Goal: Task Accomplishment & Management: Use online tool/utility

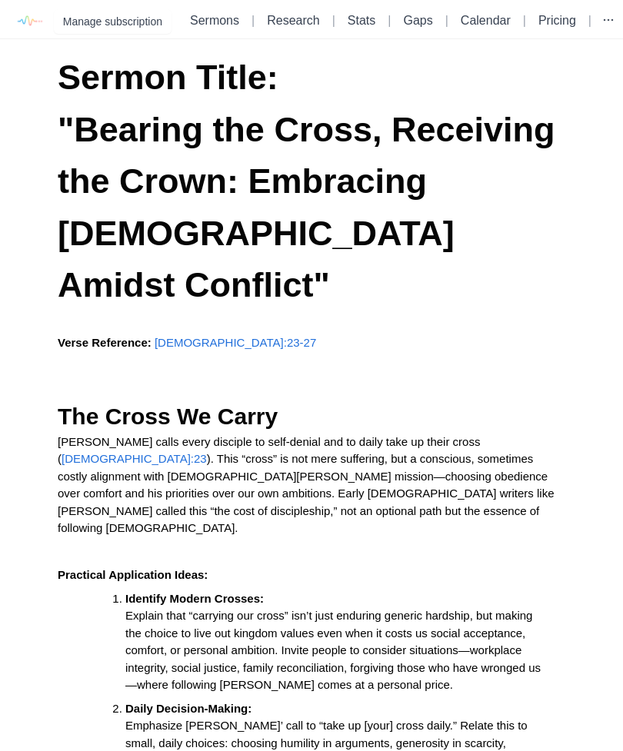
click at [29, 9] on img at bounding box center [29, 21] width 35 height 35
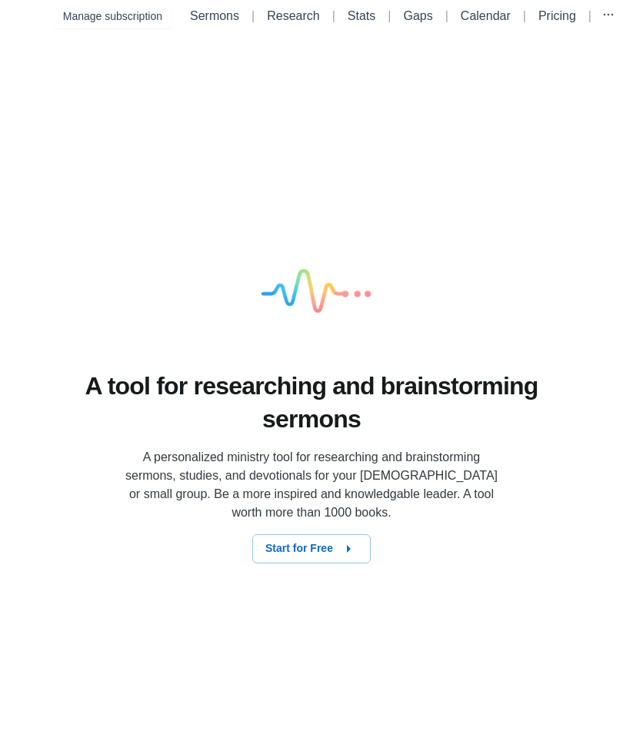
click at [361, 561] on button "Start for Free" at bounding box center [311, 548] width 118 height 29
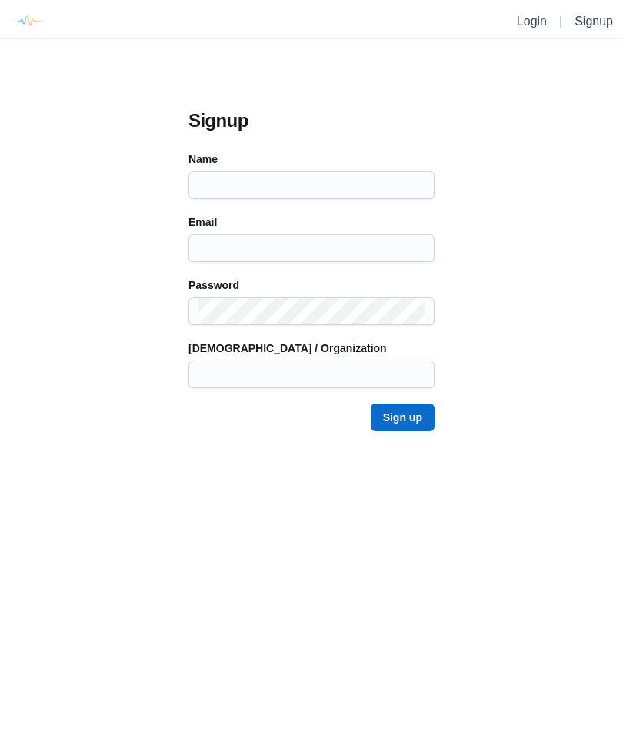
click at [544, 15] on link "Login" at bounding box center [532, 21] width 30 height 13
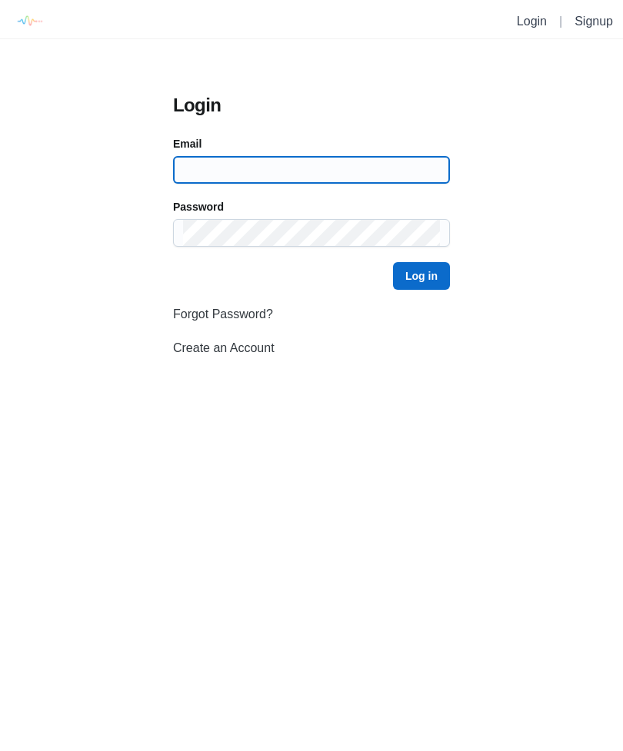
click at [382, 165] on input at bounding box center [311, 170] width 257 height 26
click at [268, 171] on input at bounding box center [311, 170] width 257 height 26
type input "bondarenkom84m@gmail.com"
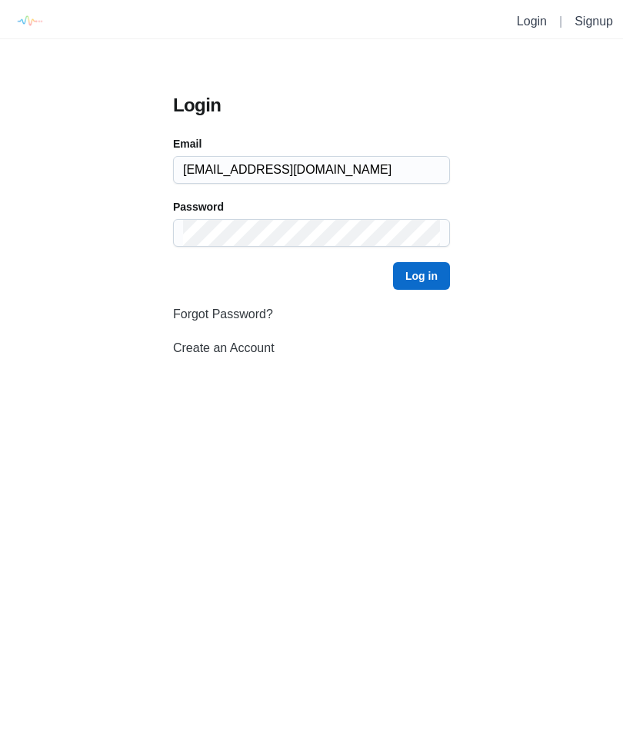
click at [421, 276] on button "Log in" at bounding box center [421, 276] width 57 height 28
click at [425, 275] on button "Log in" at bounding box center [421, 276] width 57 height 28
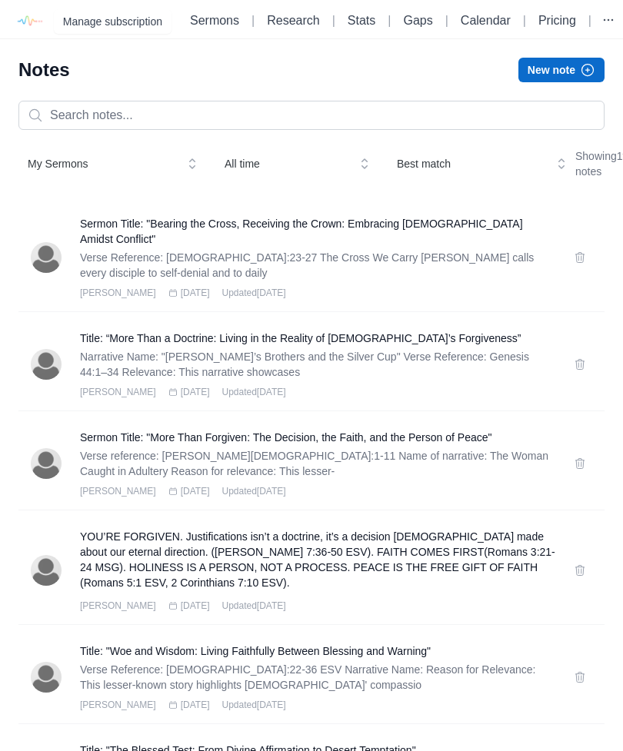
click at [581, 76] on icon "button" at bounding box center [587, 69] width 15 height 15
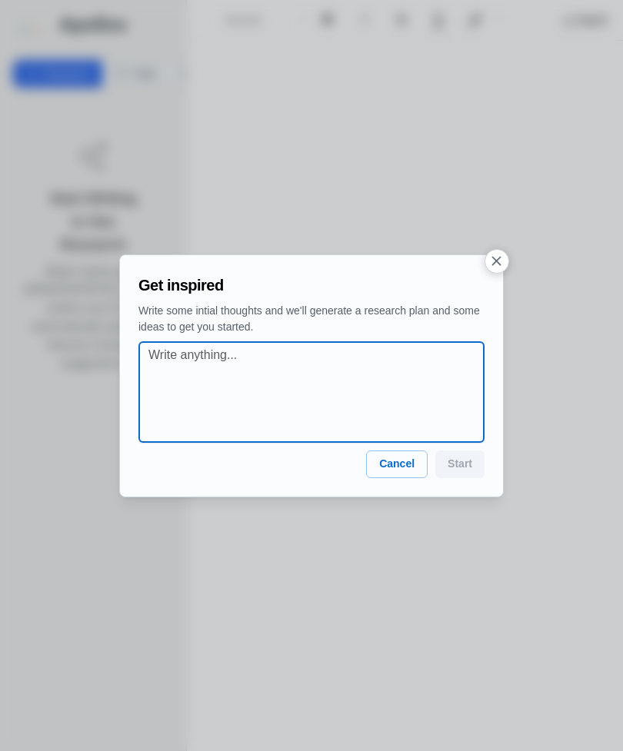
click at [285, 355] on textarea at bounding box center [315, 392] width 335 height 92
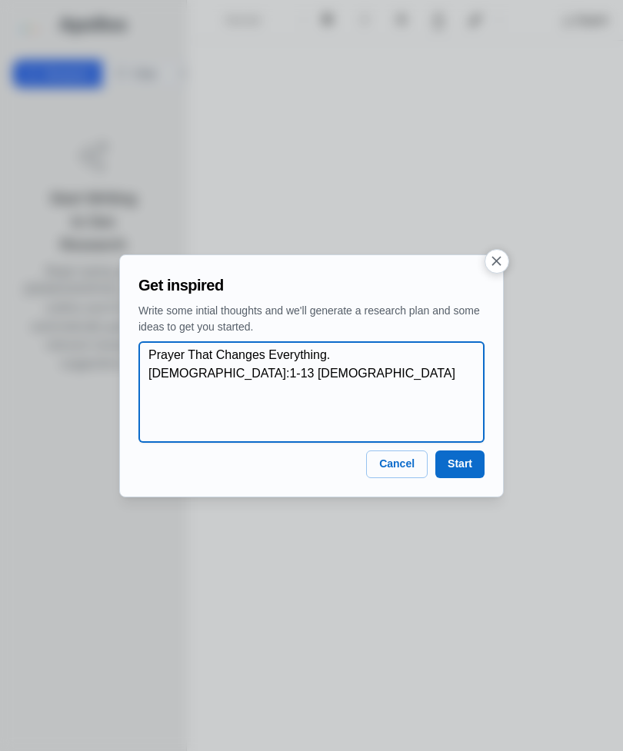
click at [155, 353] on textarea "Prayer That Changes Everything. Luke 11:1-13 ESV" at bounding box center [315, 392] width 335 height 92
click at [155, 352] on textarea "Prayer That Changes Everything. Luke 11:1-13 ESV" at bounding box center [315, 392] width 335 height 92
type textarea "Prayer That Changes Everything. Luke 11:1-13 ESV"
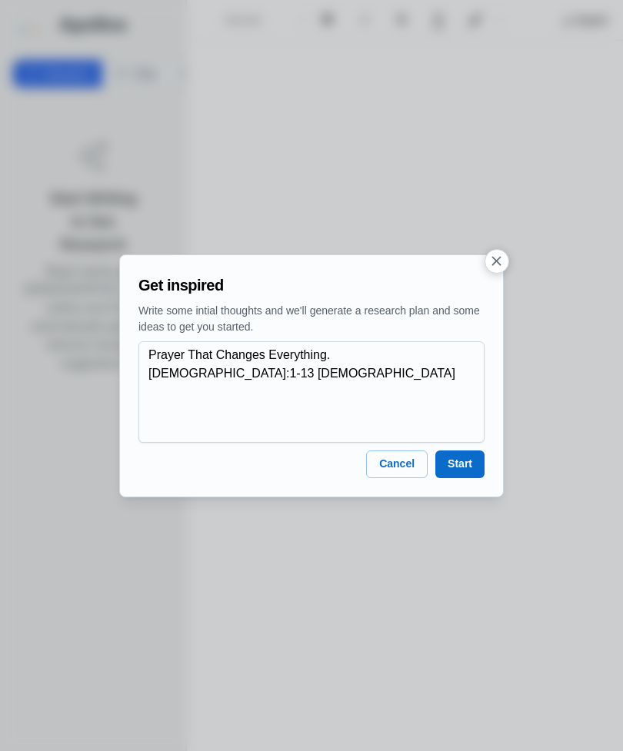
click at [465, 460] on button "Start" at bounding box center [459, 465] width 49 height 28
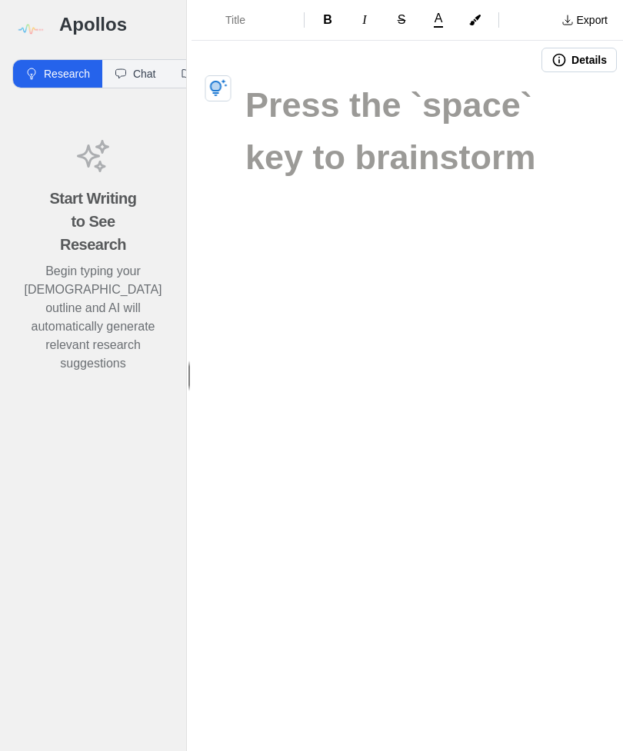
click at [25, 20] on img at bounding box center [29, 29] width 35 height 35
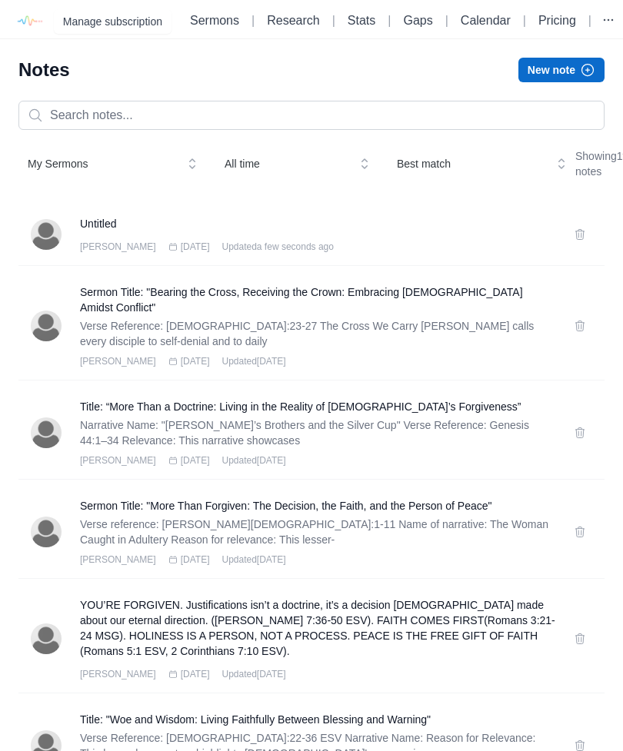
click at [584, 241] on icon at bounding box center [580, 234] width 12 height 12
click at [98, 231] on h3 "Untitled" at bounding box center [317, 223] width 475 height 15
click at [451, 231] on h3 "Prayer That Changes Everything: Unlocking the Power of Luke 11:1-13" at bounding box center [317, 223] width 475 height 15
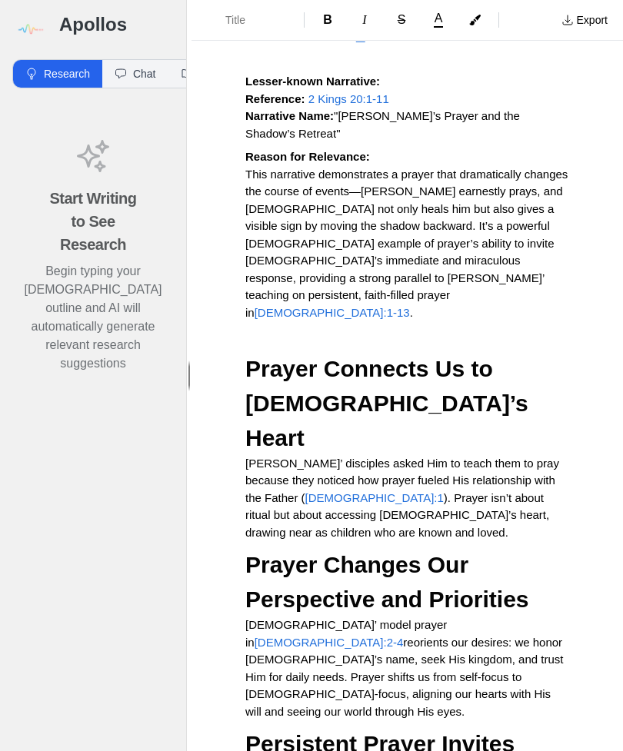
scroll to position [400, 0]
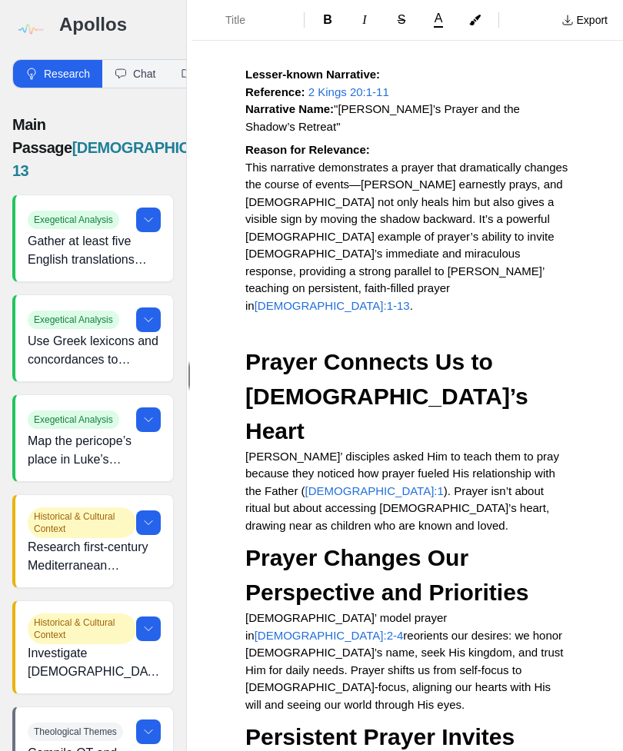
click at [415, 448] on p "Jesus’ disciples asked Him to teach them to pray because they noticed how praye…" at bounding box center [407, 491] width 324 height 87
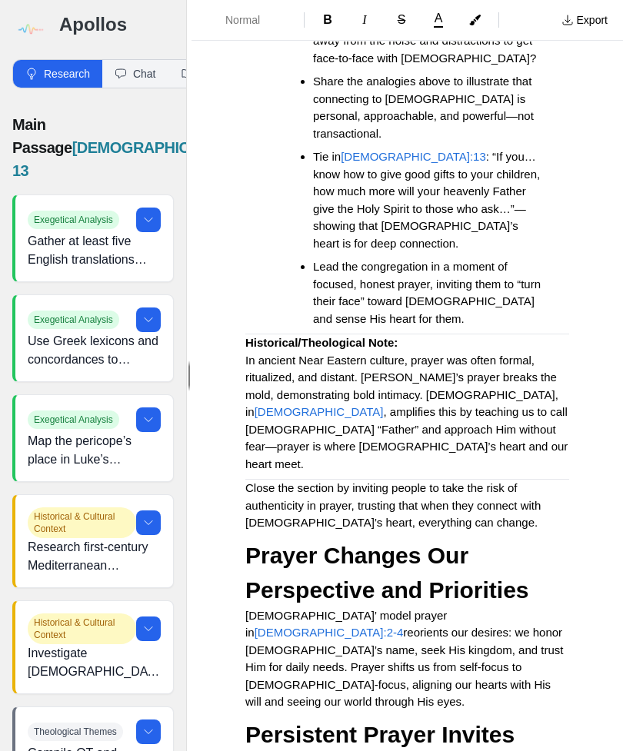
scroll to position [2271, 0]
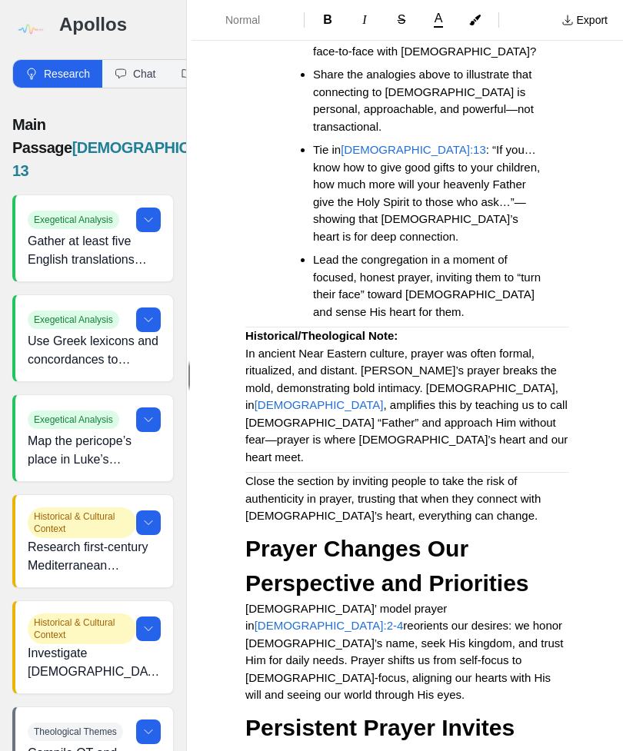
click at [313, 601] on p "Jesus’ model prayer in Luke 11:2-4 reorients our desires: we honor God’s name, …" at bounding box center [407, 653] width 324 height 104
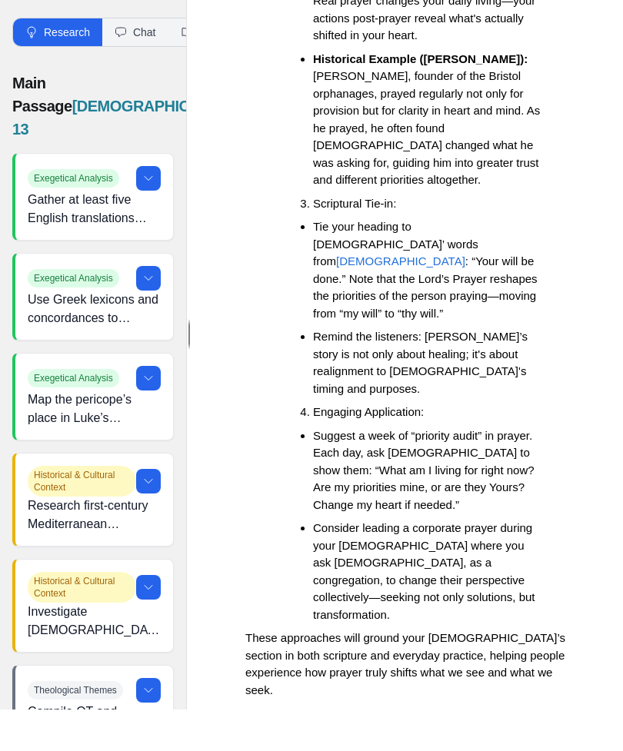
scroll to position [3953, 0]
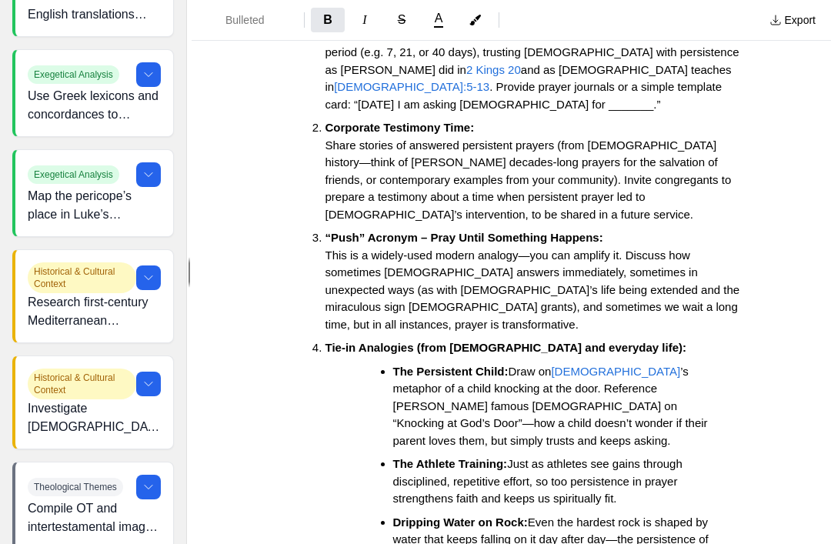
scroll to position [3359, 0]
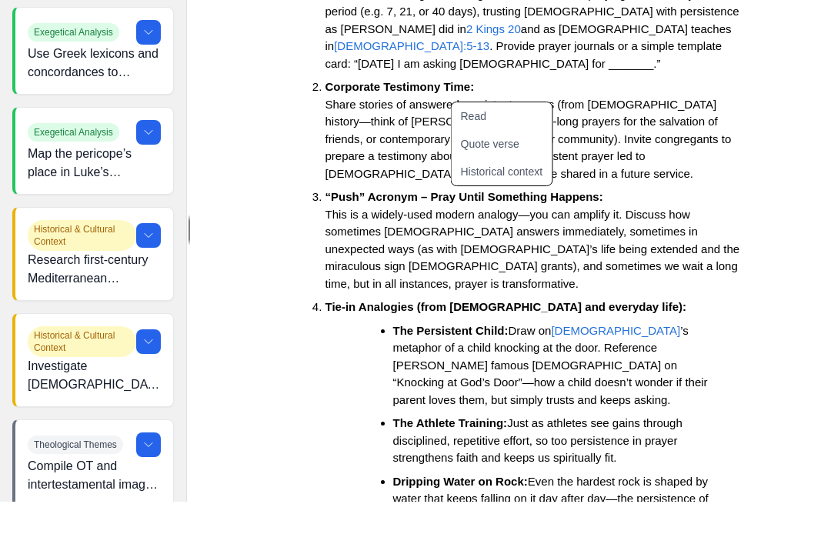
click at [474, 145] on button "Read" at bounding box center [510, 159] width 119 height 28
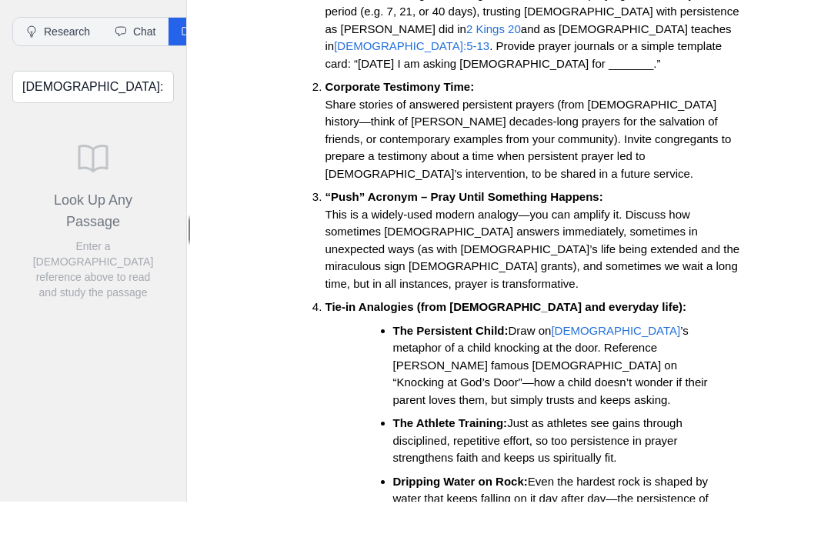
scroll to position [0, 0]
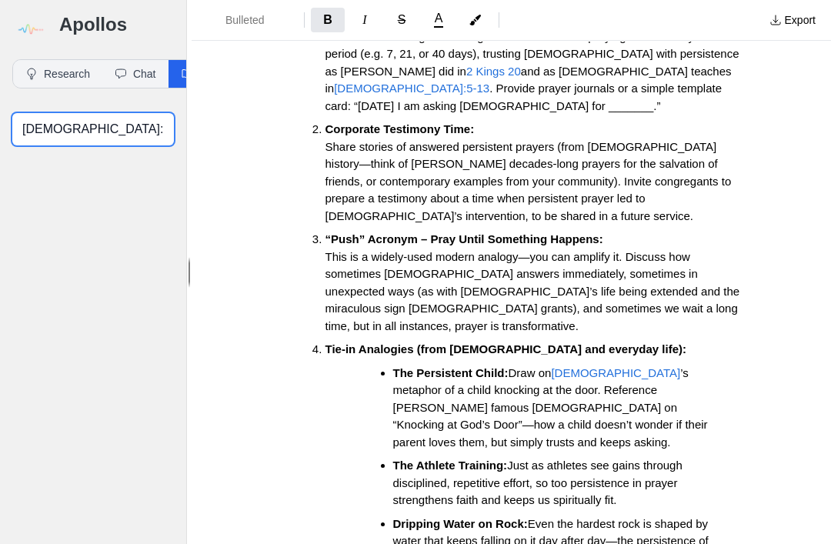
click at [149, 113] on input "Philippians 4:6-7 kjv" at bounding box center [92, 129] width 161 height 32
type input "Philippians 4:6-7 ESV"
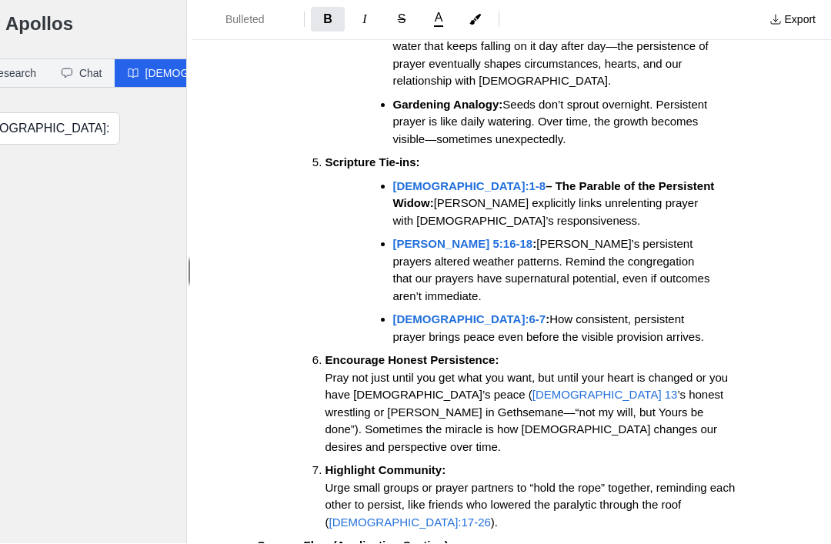
scroll to position [3851, 0]
